Goal: Task Accomplishment & Management: Use online tool/utility

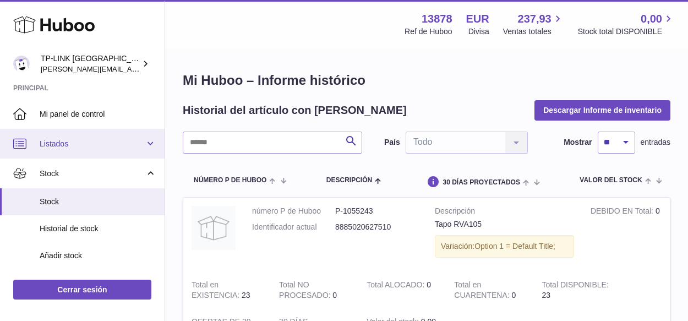
click at [146, 146] on link "Listados" at bounding box center [82, 144] width 164 height 30
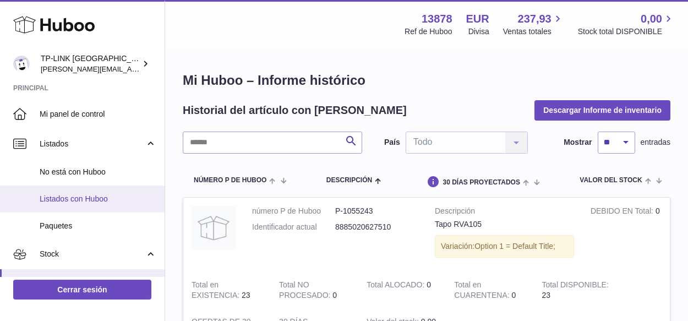
click at [109, 194] on span "Listados con Huboo" at bounding box center [98, 199] width 117 height 10
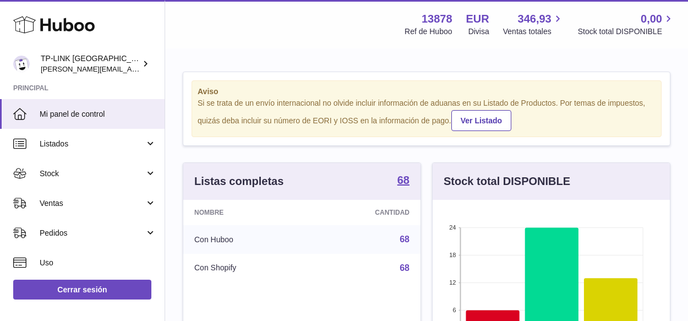
scroll to position [172, 237]
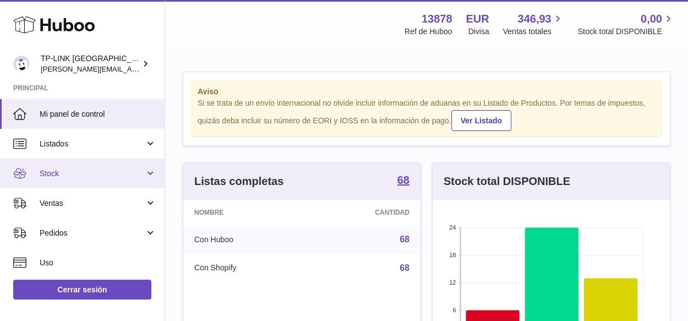
click at [151, 168] on link "Stock" at bounding box center [82, 173] width 164 height 30
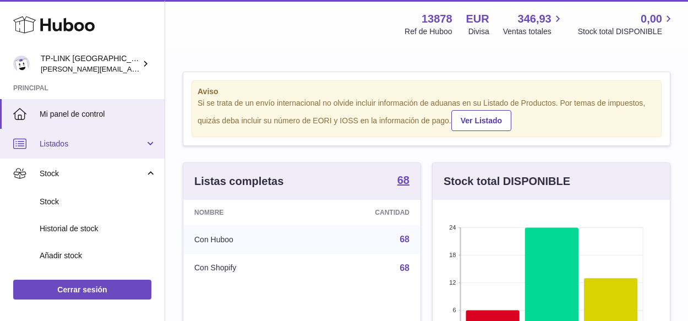
click at [153, 144] on link "Listados" at bounding box center [82, 144] width 164 height 30
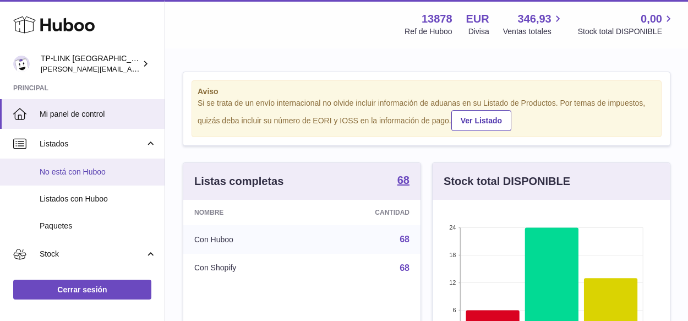
click at [100, 169] on span "No está con Huboo" at bounding box center [98, 172] width 117 height 10
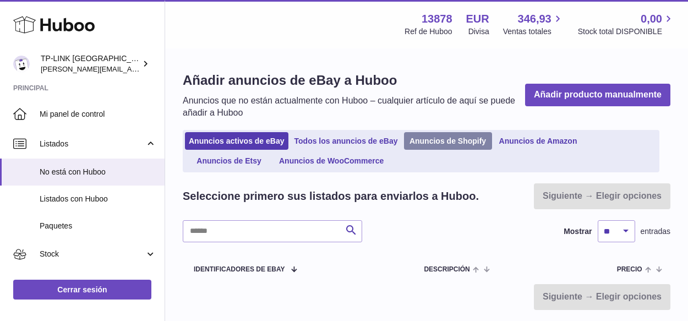
click at [439, 138] on link "Anuncios de Shopify" at bounding box center [448, 141] width 88 height 18
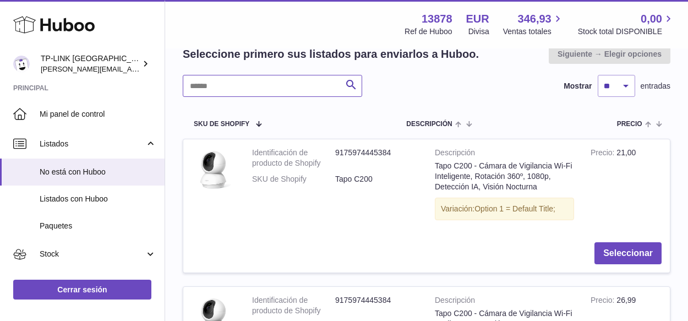
click at [302, 84] on input "text" at bounding box center [272, 86] width 179 height 22
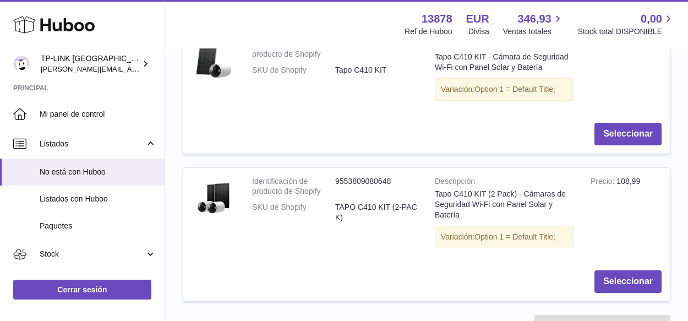
scroll to position [275, 0]
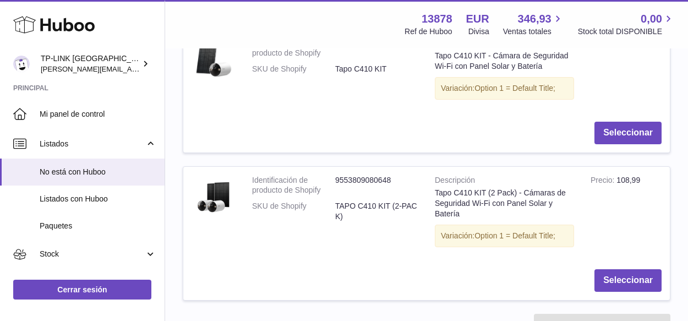
type input "********"
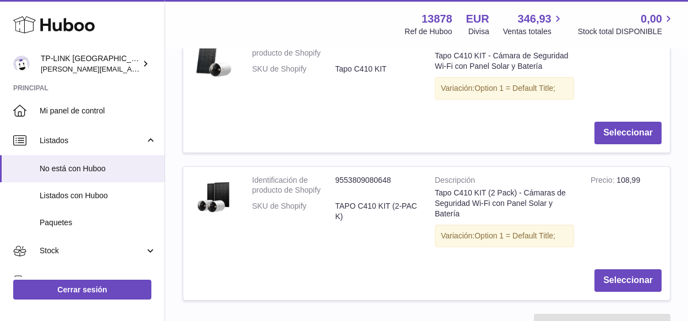
scroll to position [0, 0]
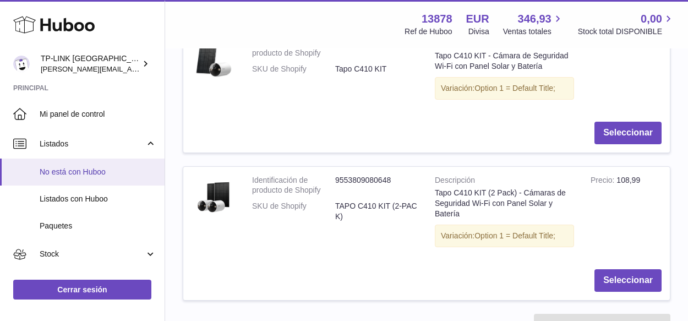
drag, startPoint x: 98, startPoint y: 171, endPoint x: 111, endPoint y: 173, distance: 13.4
click at [98, 171] on span "No está con Huboo" at bounding box center [98, 172] width 117 height 10
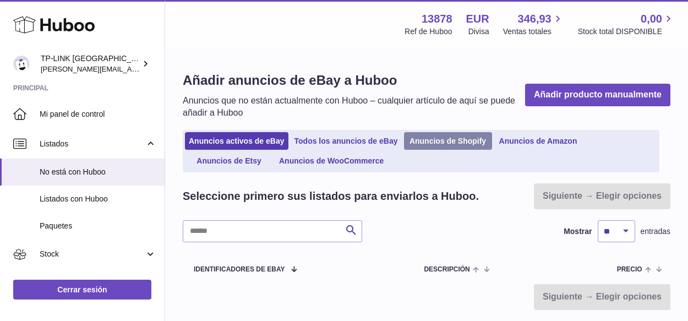
click at [446, 139] on link "Anuncios de Shopify" at bounding box center [448, 141] width 88 height 18
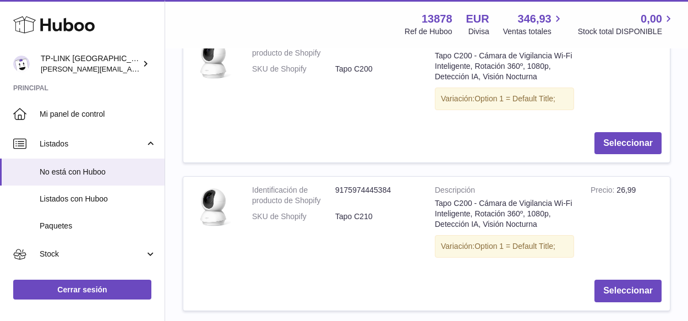
scroll to position [165, 0]
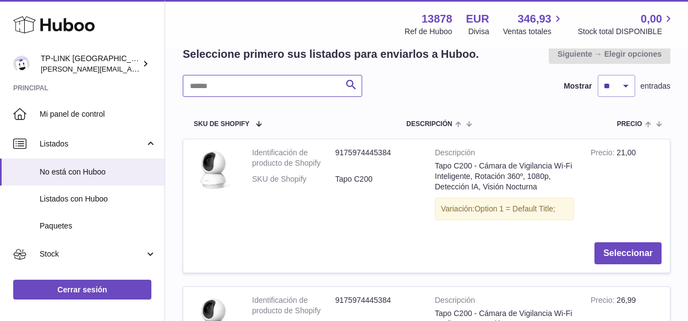
click at [260, 84] on input "text" at bounding box center [272, 86] width 179 height 22
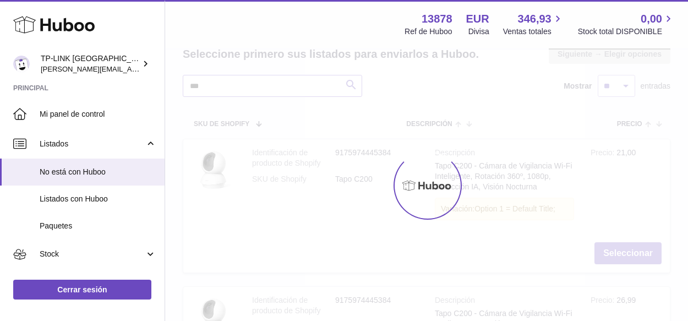
scroll to position [95, 0]
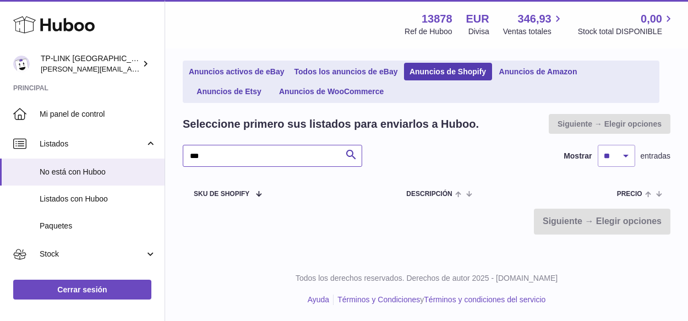
drag, startPoint x: 233, startPoint y: 161, endPoint x: 171, endPoint y: 153, distance: 63.3
click at [171, 153] on div "Añadir anuncios de Shopify a Huboo Anuncios que no están actualmente con Huboo …" at bounding box center [426, 105] width 523 height 302
type input "****"
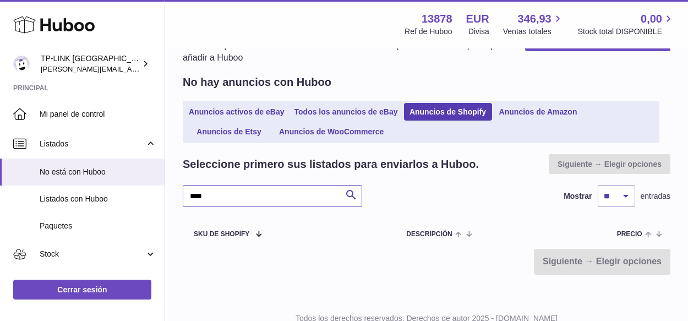
scroll to position [40, 0]
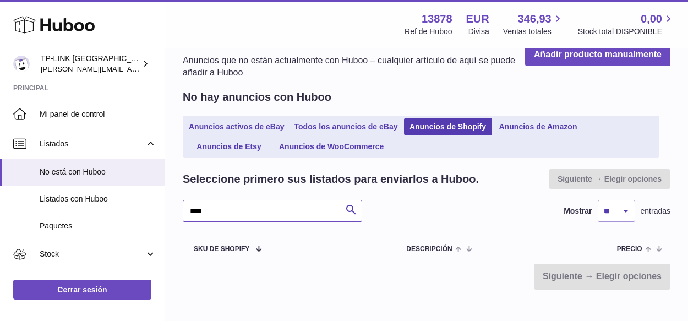
drag, startPoint x: 229, startPoint y: 211, endPoint x: 178, endPoint y: 209, distance: 51.2
click at [171, 204] on div "Añadir anuncios de Shopify a Huboo Anuncios que no están actualmente con Huboo …" at bounding box center [426, 160] width 523 height 302
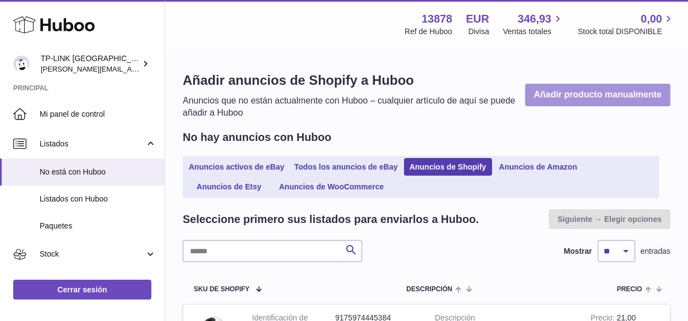
click at [565, 90] on link "Añadir producto manualmente" at bounding box center [597, 95] width 145 height 23
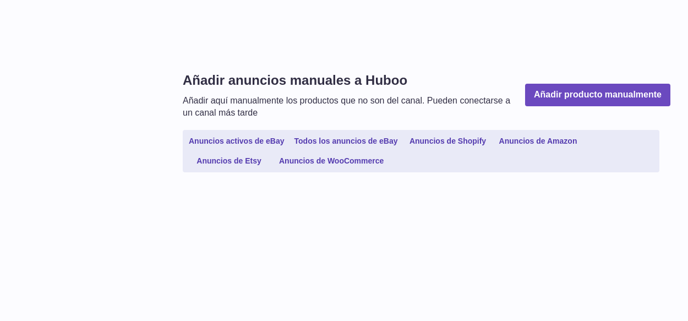
select select
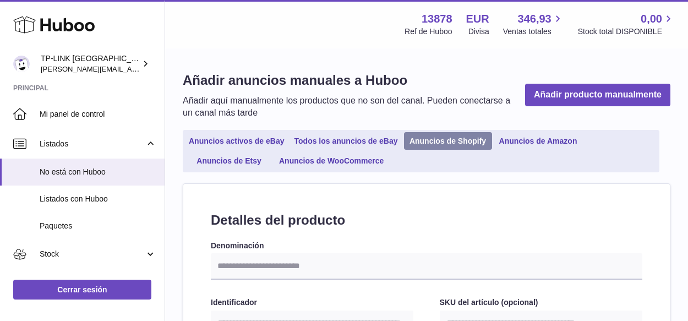
click at [466, 140] on link "Anuncios de Shopify" at bounding box center [448, 141] width 88 height 18
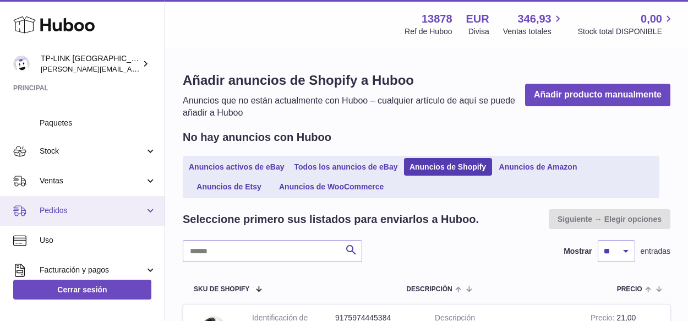
scroll to position [110, 0]
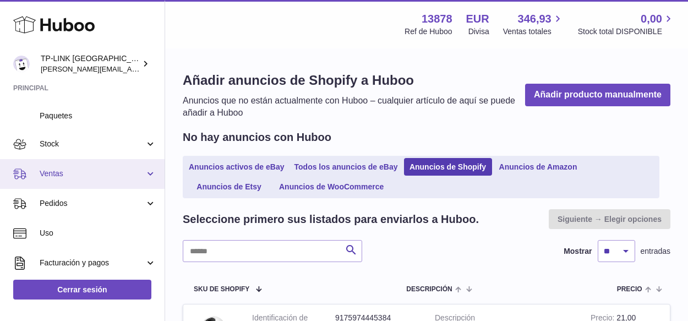
click at [145, 175] on link "Ventas" at bounding box center [82, 174] width 164 height 30
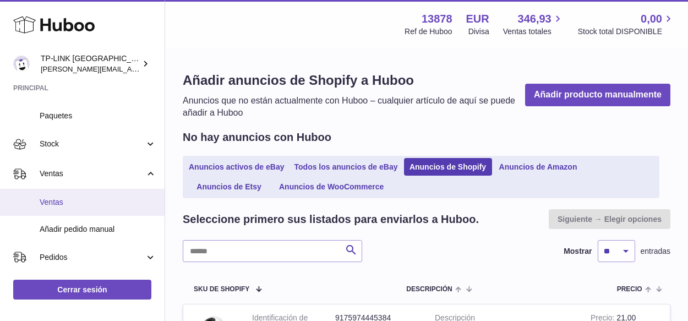
click at [76, 201] on span "Ventas" at bounding box center [98, 202] width 117 height 10
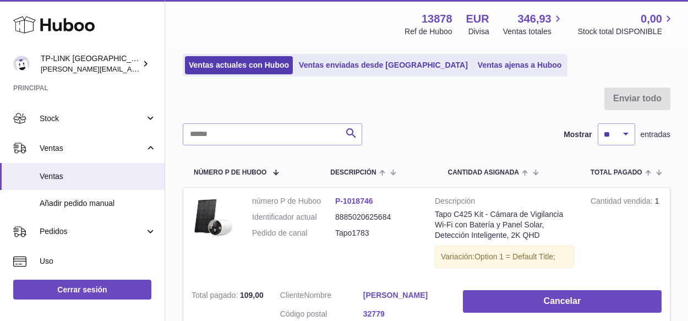
scroll to position [55, 0]
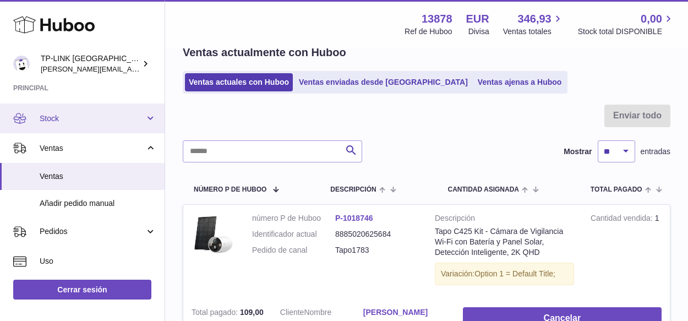
click at [143, 122] on link "Stock" at bounding box center [82, 118] width 164 height 30
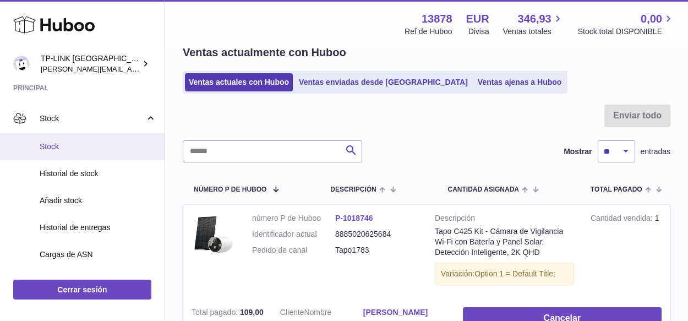
click at [78, 146] on span "Stock" at bounding box center [98, 146] width 117 height 10
